Goal: Transaction & Acquisition: Purchase product/service

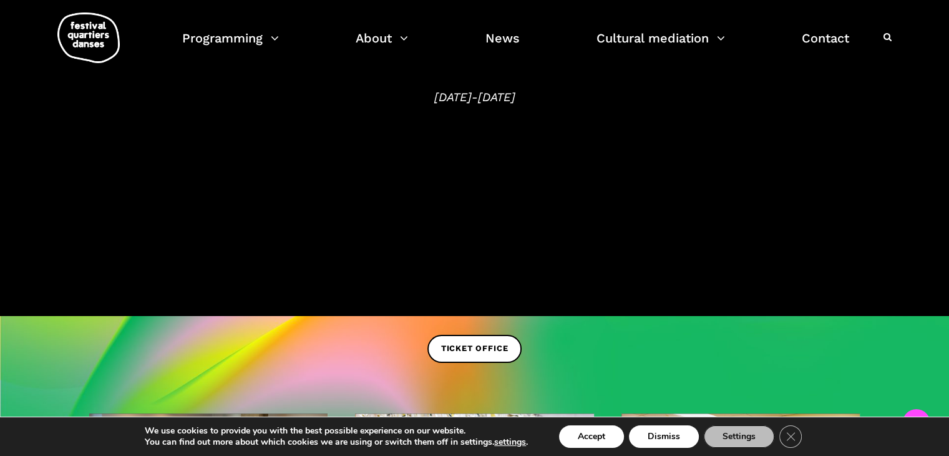
scroll to position [221, 0]
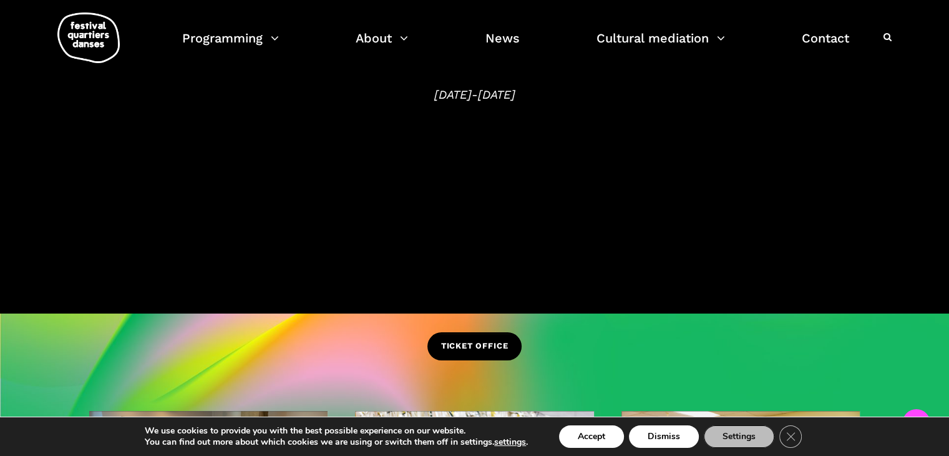
click at [490, 341] on font "TICKET OFFICE" at bounding box center [474, 345] width 67 height 9
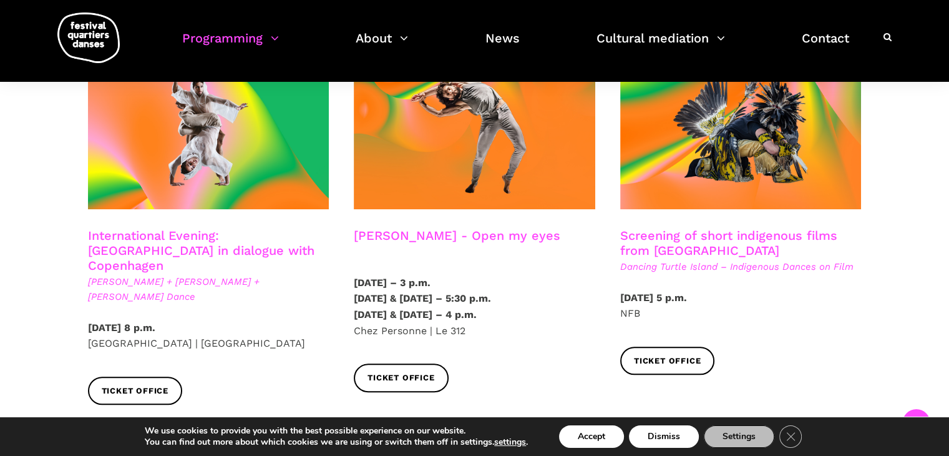
scroll to position [726, 0]
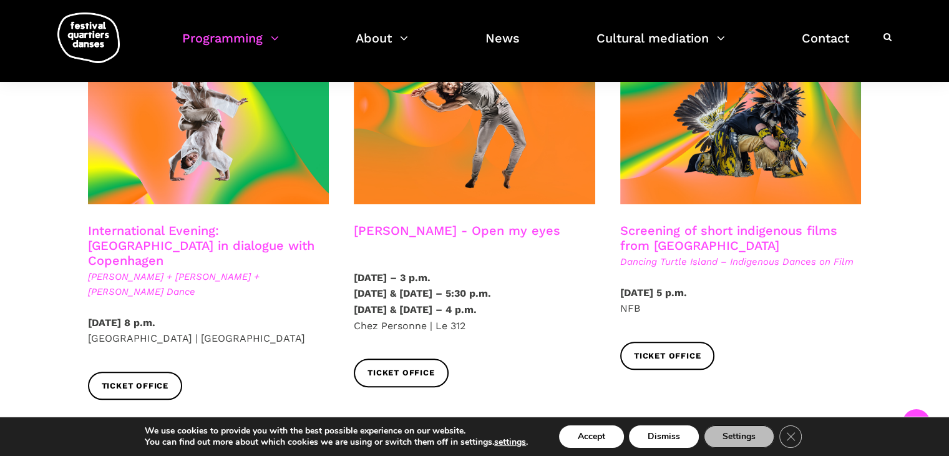
drag, startPoint x: 952, startPoint y: 29, endPoint x: 956, endPoint y: 100, distance: 71.3
click at [144, 381] on font "Ticket office" at bounding box center [135, 385] width 67 height 9
